Goal: Task Accomplishment & Management: Use online tool/utility

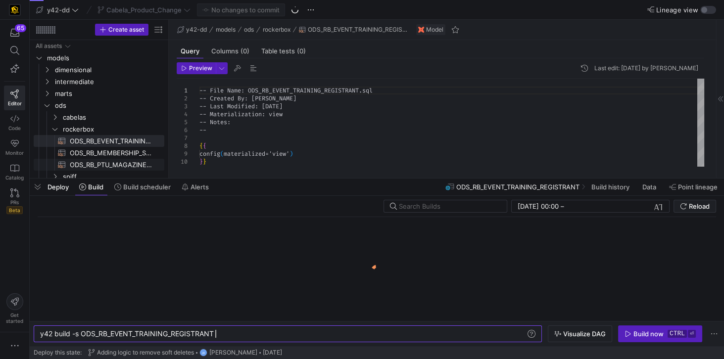
scroll to position [0, 174]
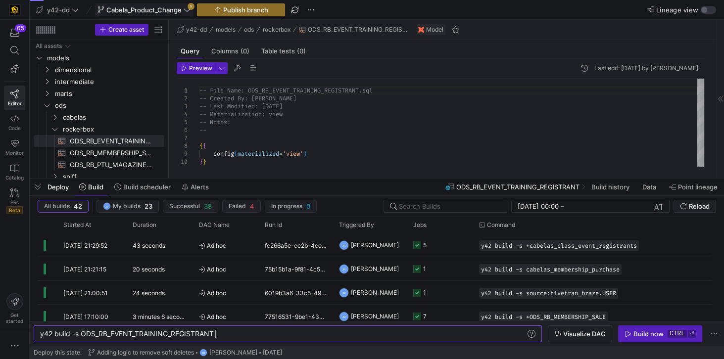
click at [180, 9] on span "Cabela_Product_Change" at bounding box center [143, 10] width 75 height 8
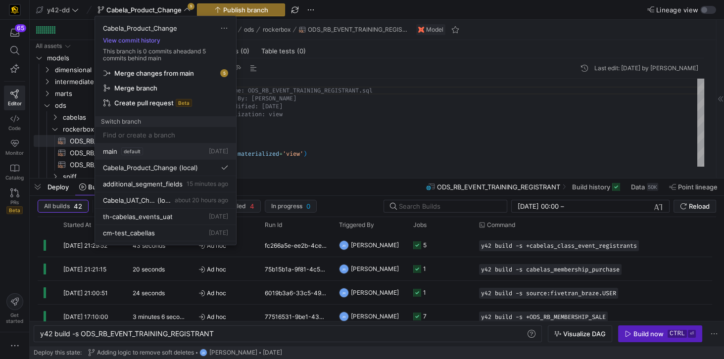
click at [111, 147] on span "main" at bounding box center [110, 151] width 14 height 8
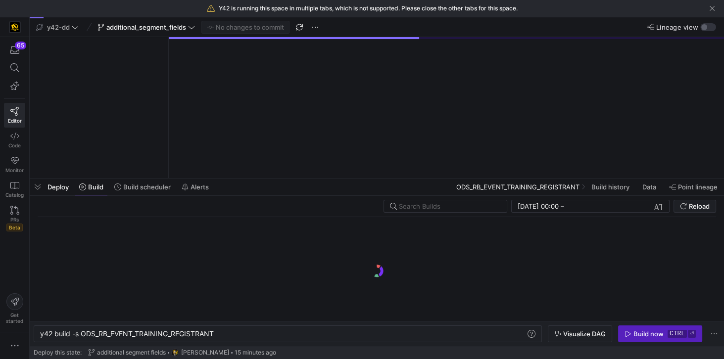
type textarea "y42 build -s ODS_RB_EVENT_TRAINING_REGISTRANT"
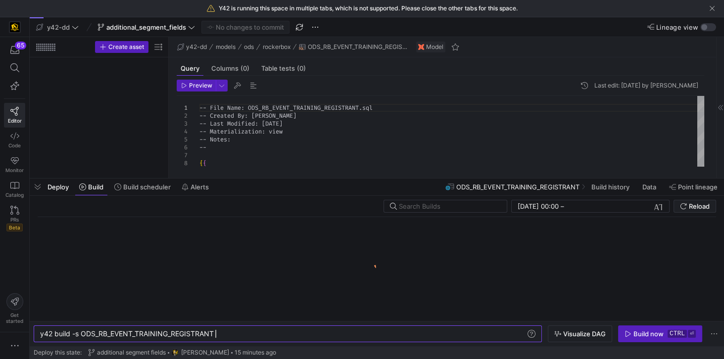
scroll to position [0, 174]
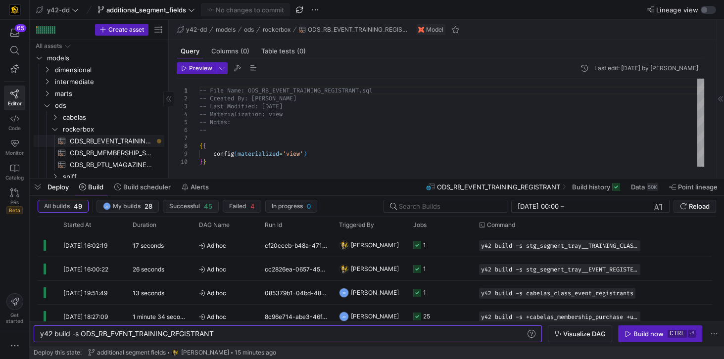
click at [157, 140] on div "Press SPACE to select this row." at bounding box center [159, 141] width 4 height 4
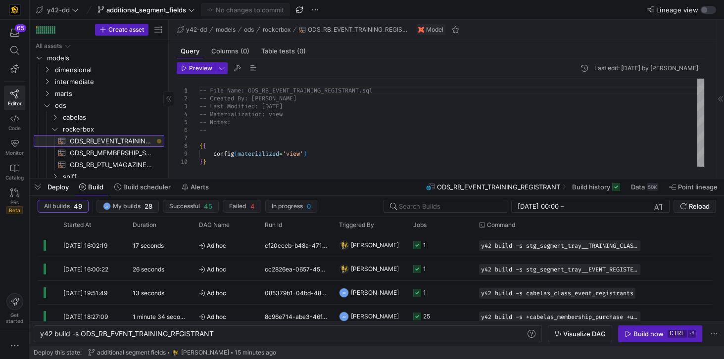
click at [135, 140] on span "ODS_RB_EVENT_TRAINING_REGISTRANT​​​​​​​​​​" at bounding box center [111, 141] width 83 height 11
click at [160, 141] on div at bounding box center [159, 141] width 4 height 4
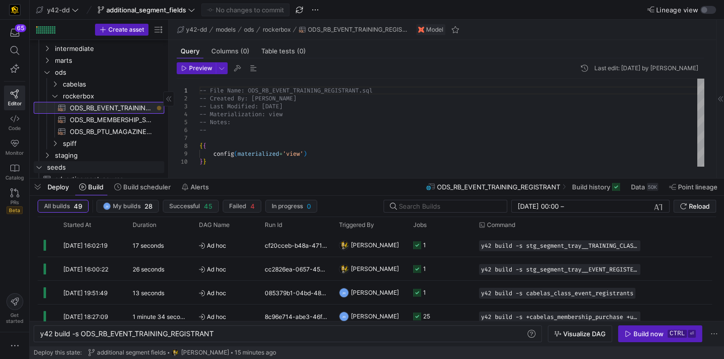
scroll to position [56, 0]
